Goal: Transaction & Acquisition: Download file/media

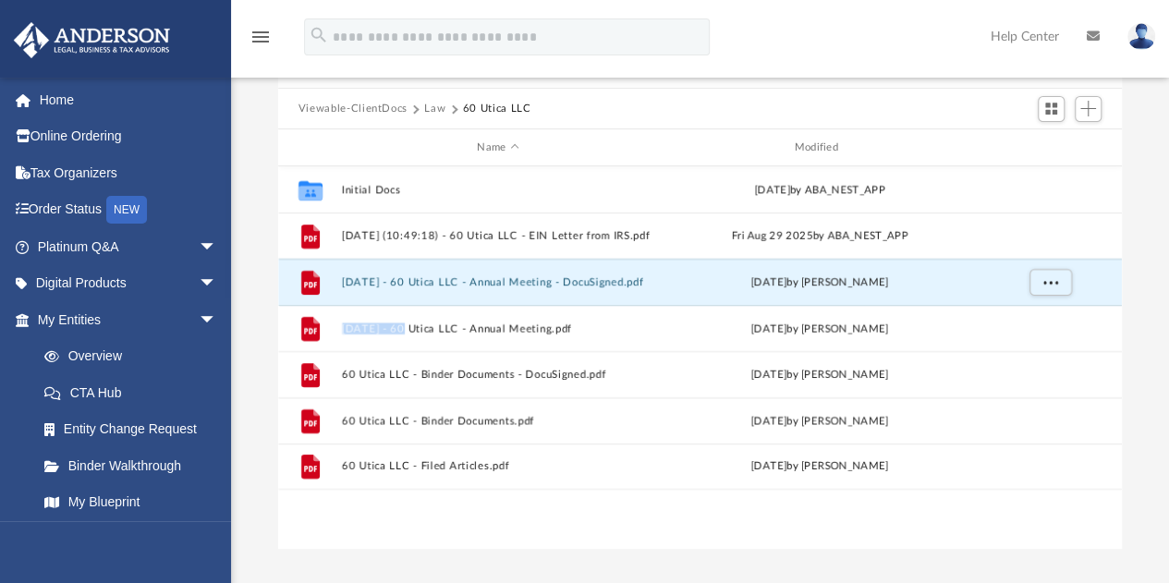
scroll to position [406, 830]
click at [434, 103] on button "Law" at bounding box center [434, 109] width 21 height 17
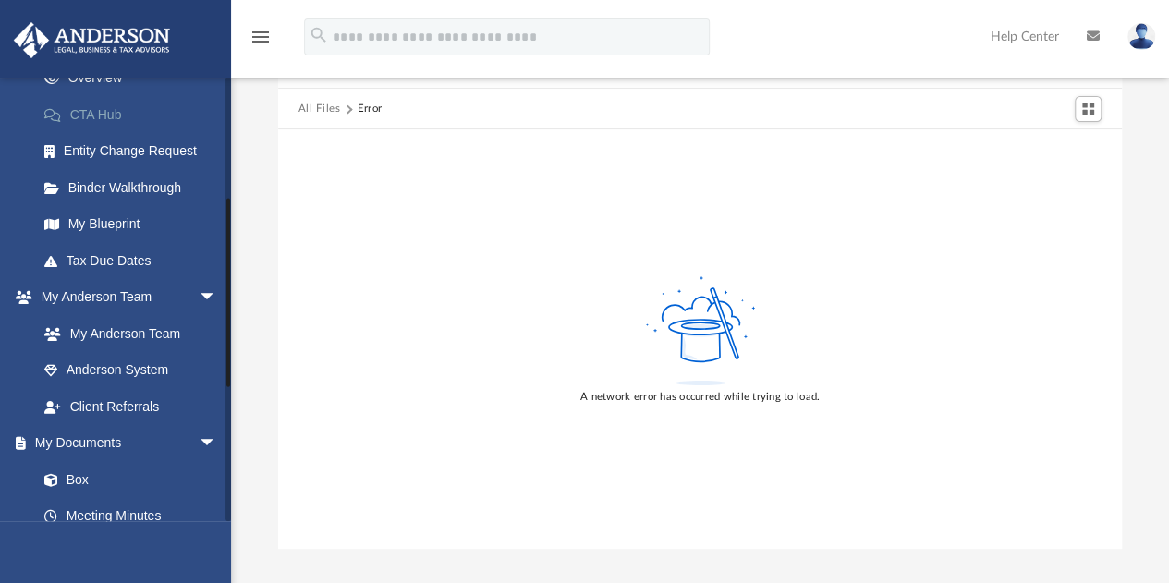
scroll to position [279, 0]
click at [101, 398] on link "Client Referrals" at bounding box center [135, 405] width 219 height 37
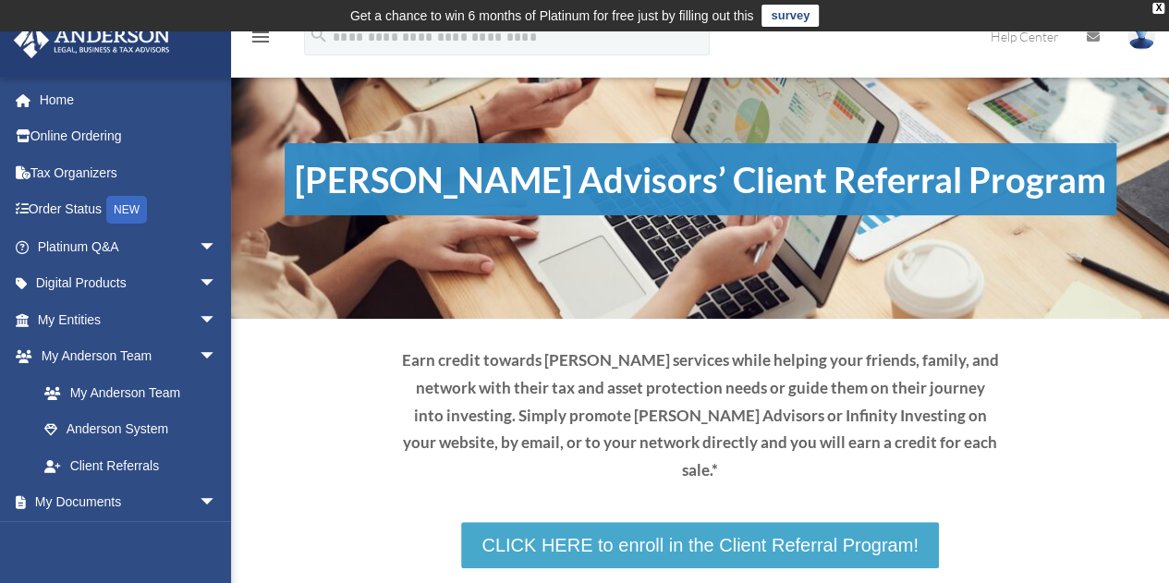
click at [627, 522] on link "CLICK HERE to enroll in the Client Referral Program!" at bounding box center [699, 545] width 477 height 46
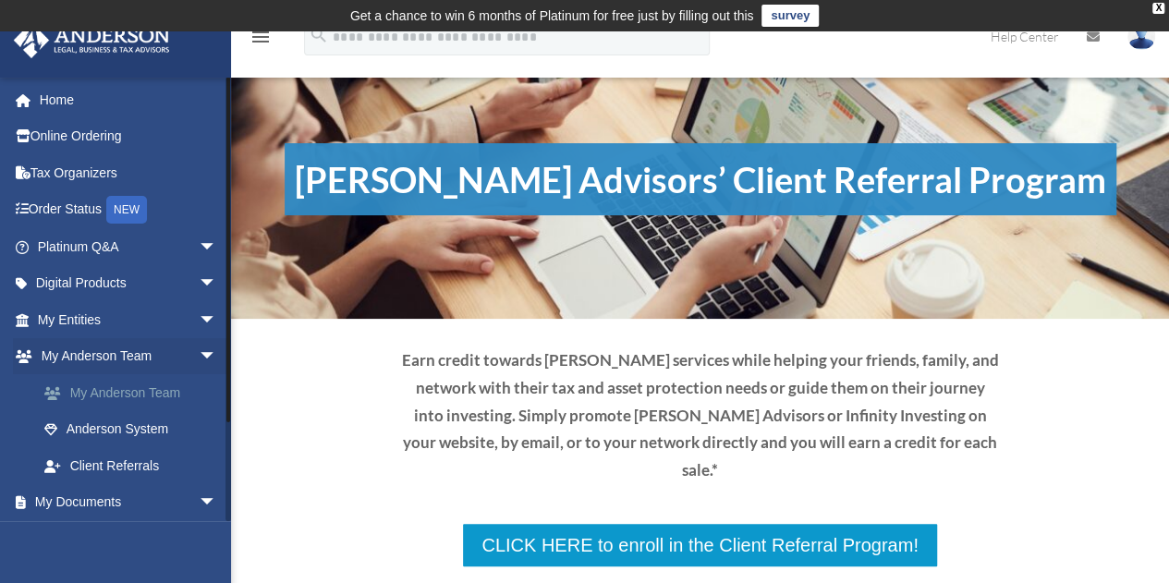
scroll to position [113, 0]
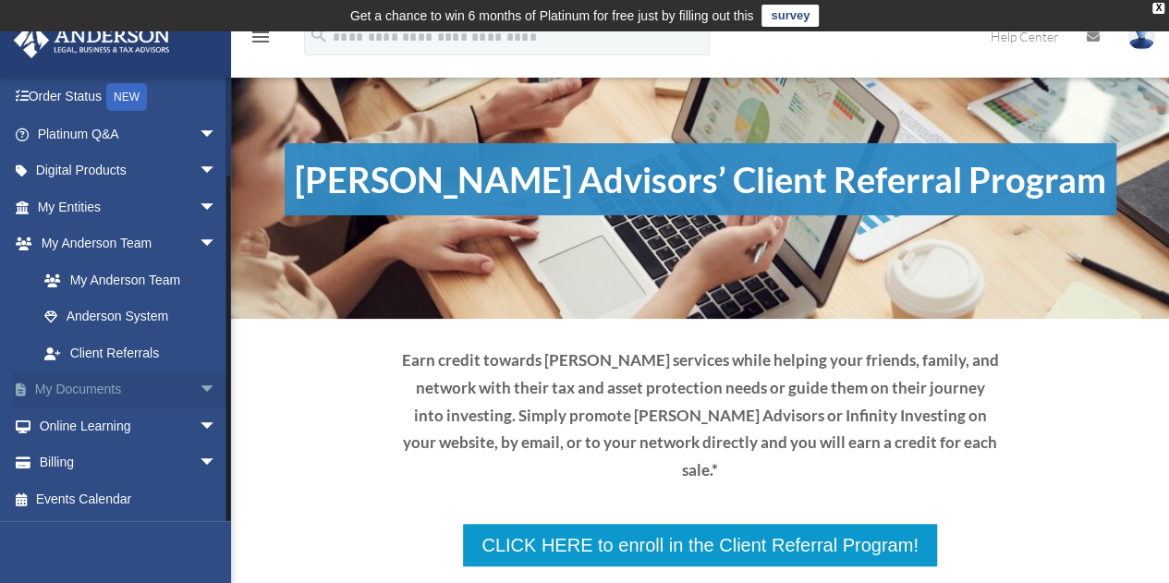
click at [199, 384] on span "arrow_drop_down" at bounding box center [217, 390] width 37 height 38
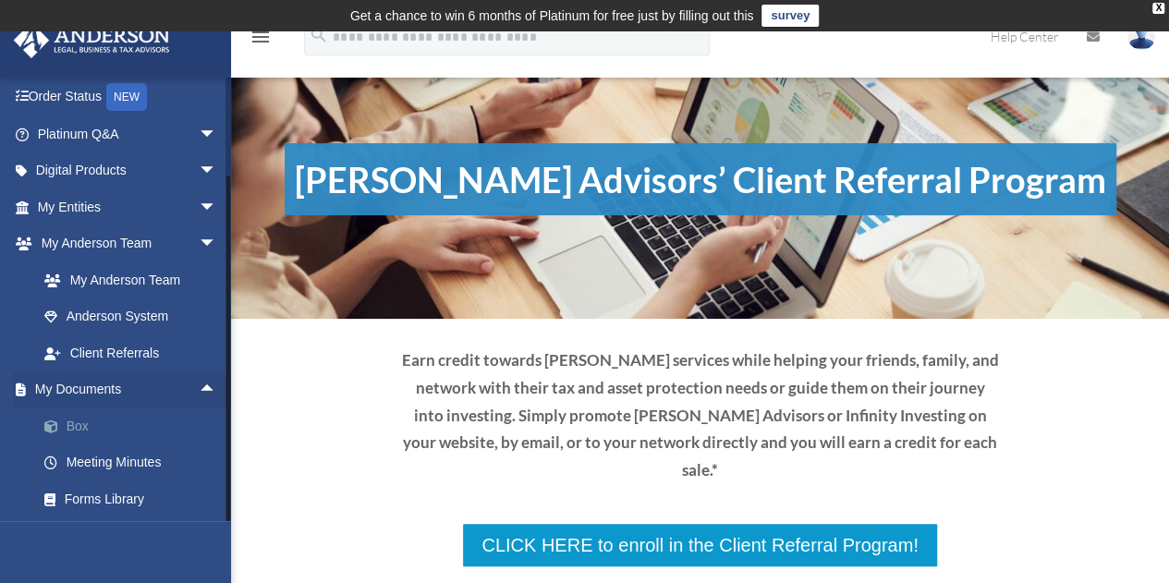
click at [78, 420] on link "Box" at bounding box center [135, 425] width 219 height 37
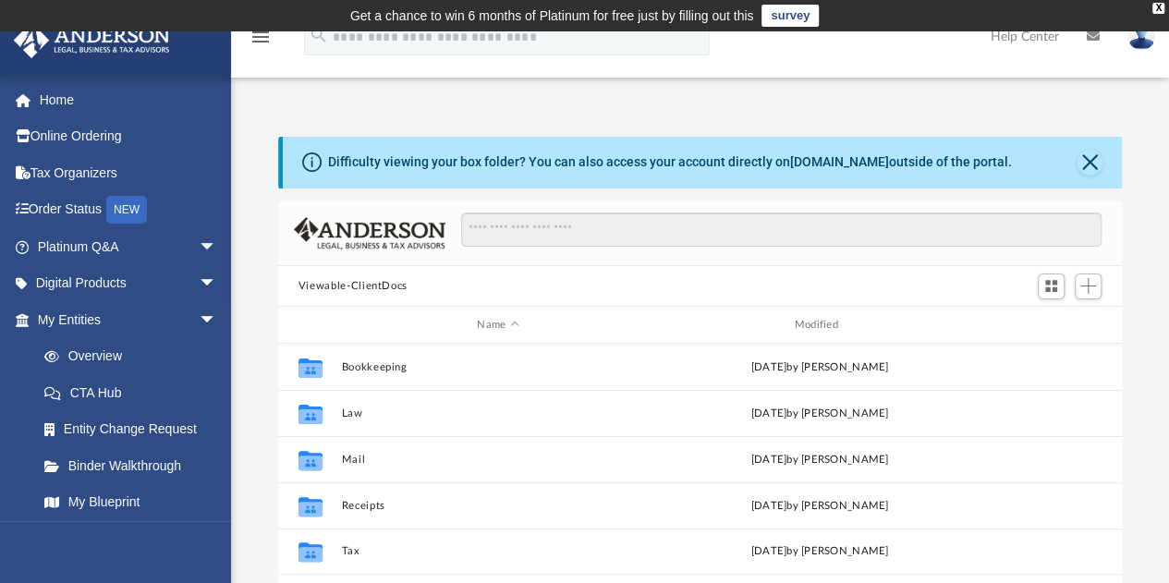
scroll to position [406, 830]
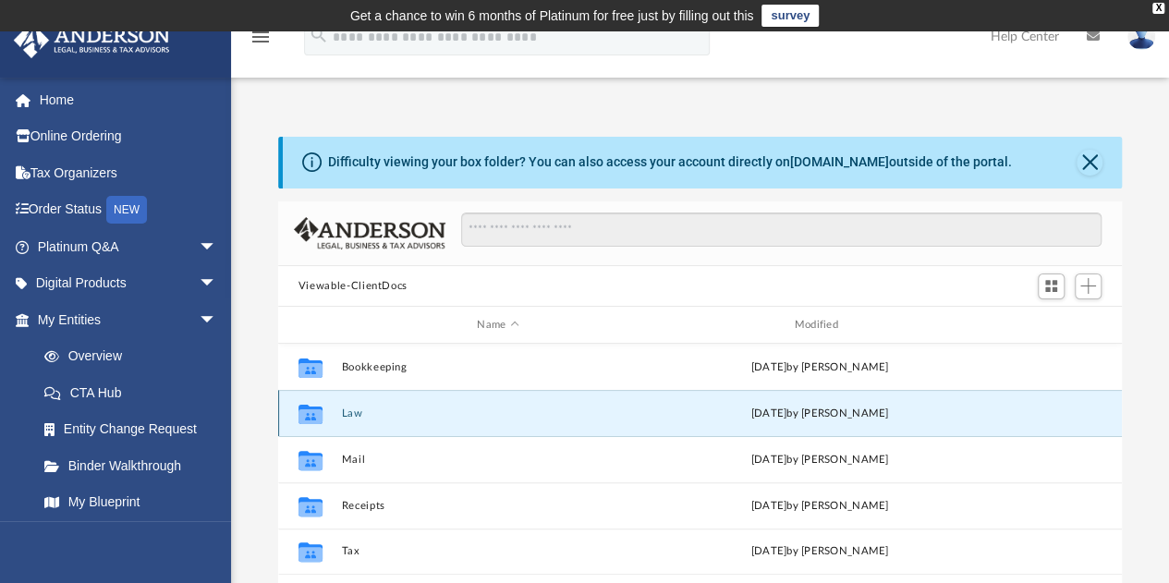
click at [349, 413] on button "Law" at bounding box center [497, 413] width 313 height 12
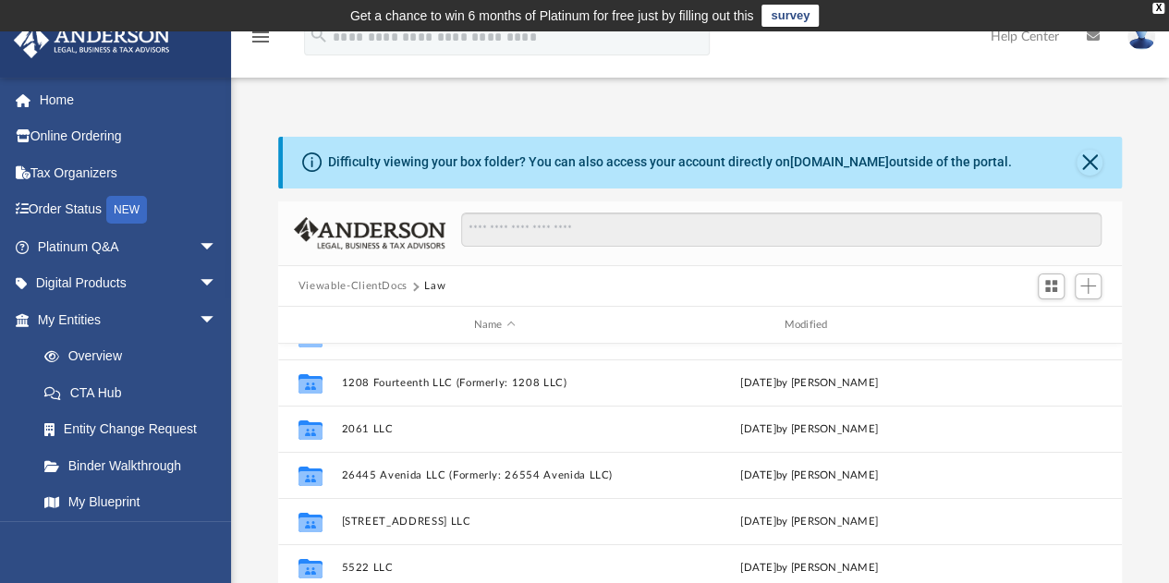
scroll to position [170, 0]
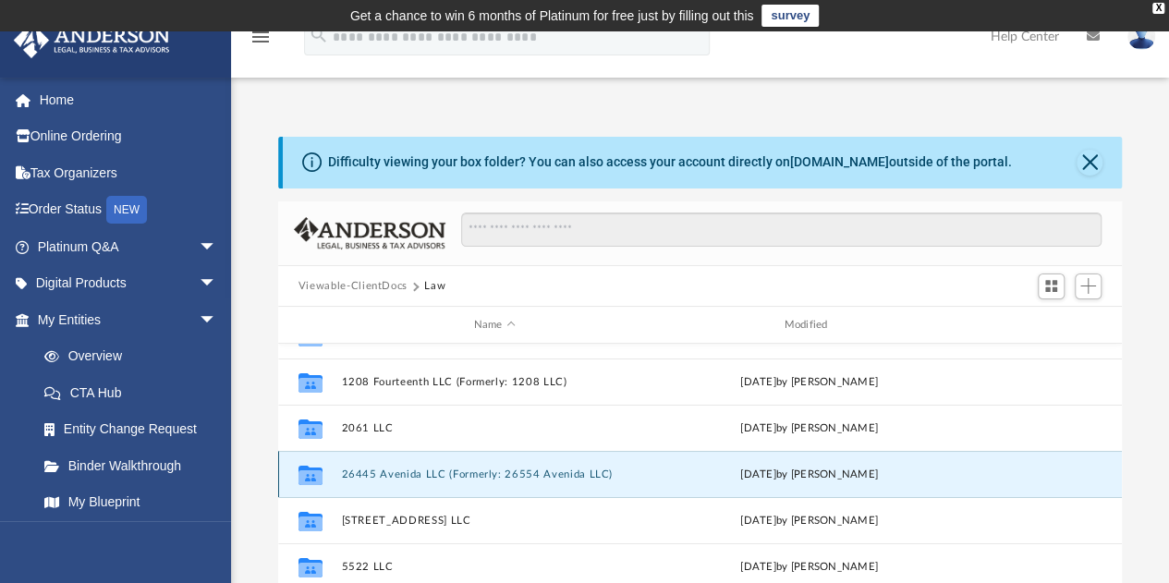
click at [419, 471] on button "26445 Avenida LLC (Formerly: 26554 Avenida LLC)" at bounding box center [494, 474] width 307 height 12
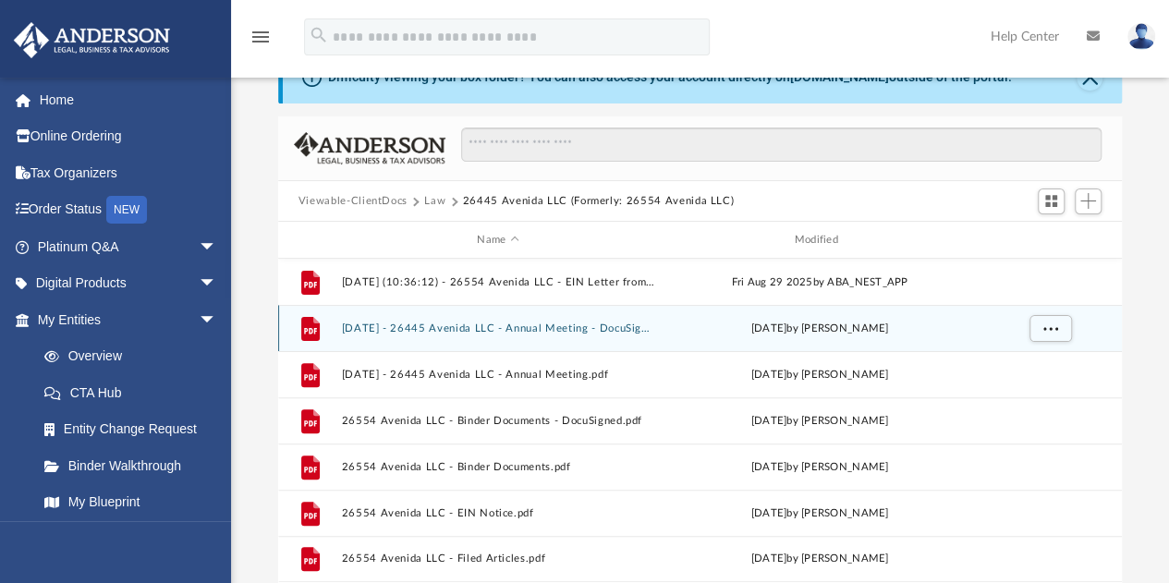
scroll to position [105, 0]
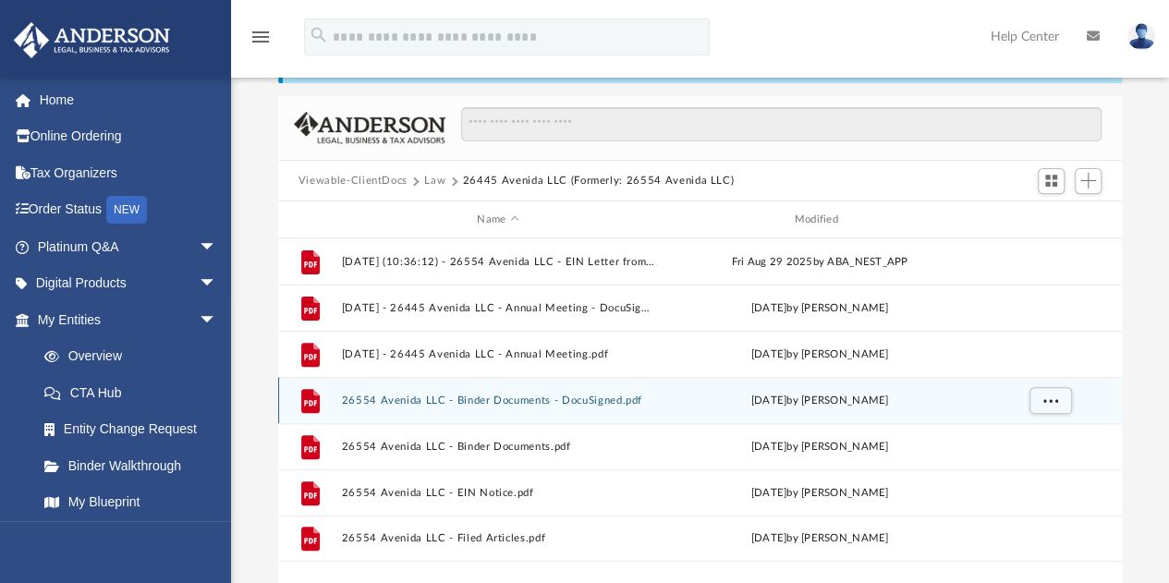
click at [497, 402] on button "26554 Avenida LLC - Binder Documents - DocuSigned.pdf" at bounding box center [497, 401] width 313 height 12
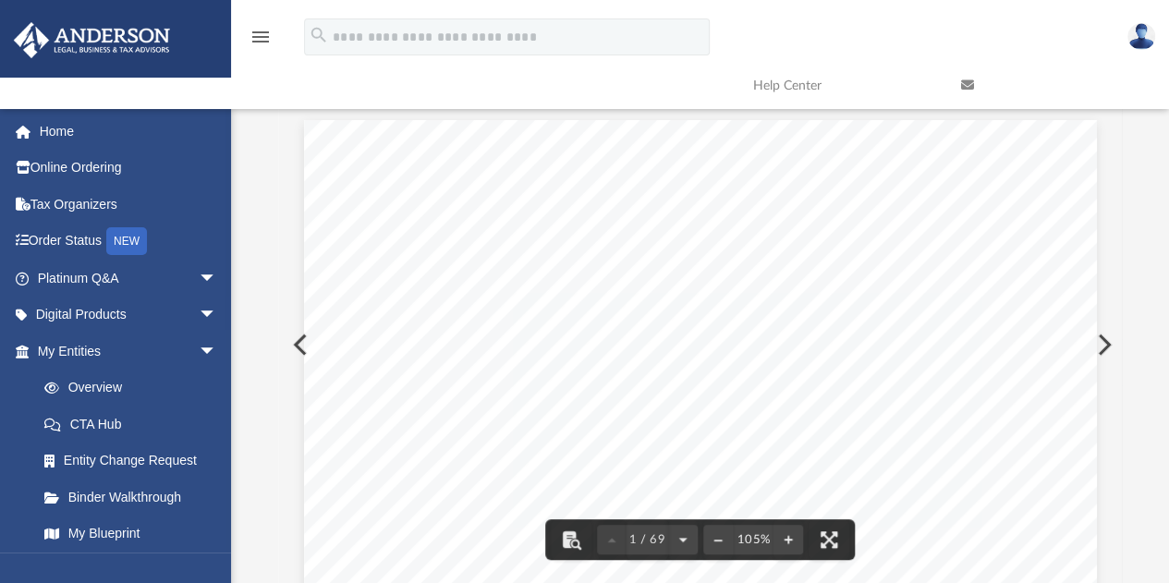
scroll to position [0, 0]
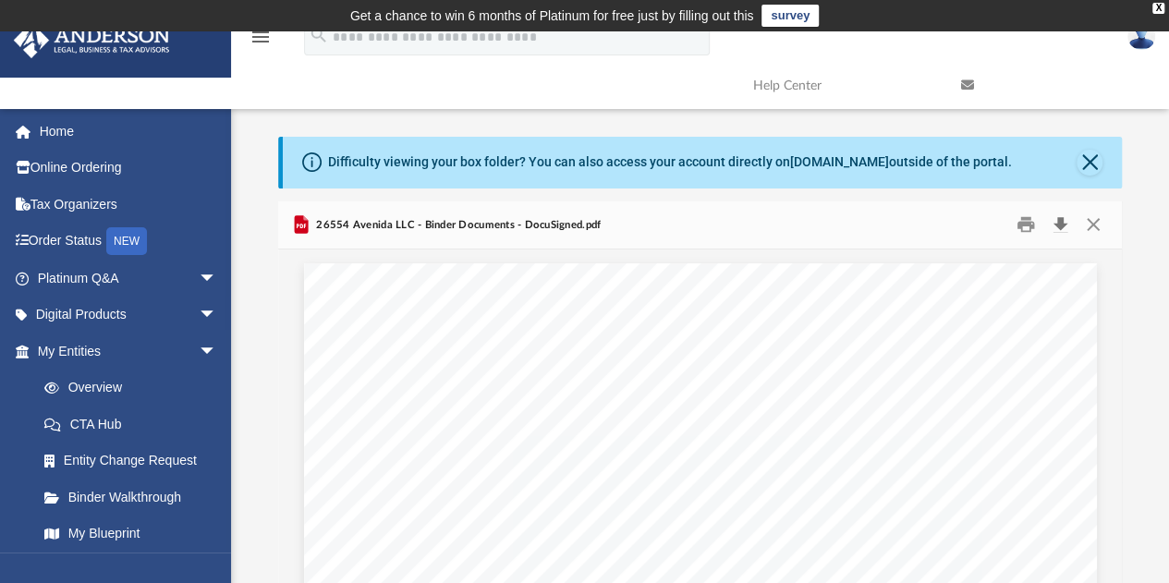
click at [1062, 226] on button "Download" at bounding box center [1059, 225] width 33 height 29
